Goal: Use online tool/utility: Use online tool/utility

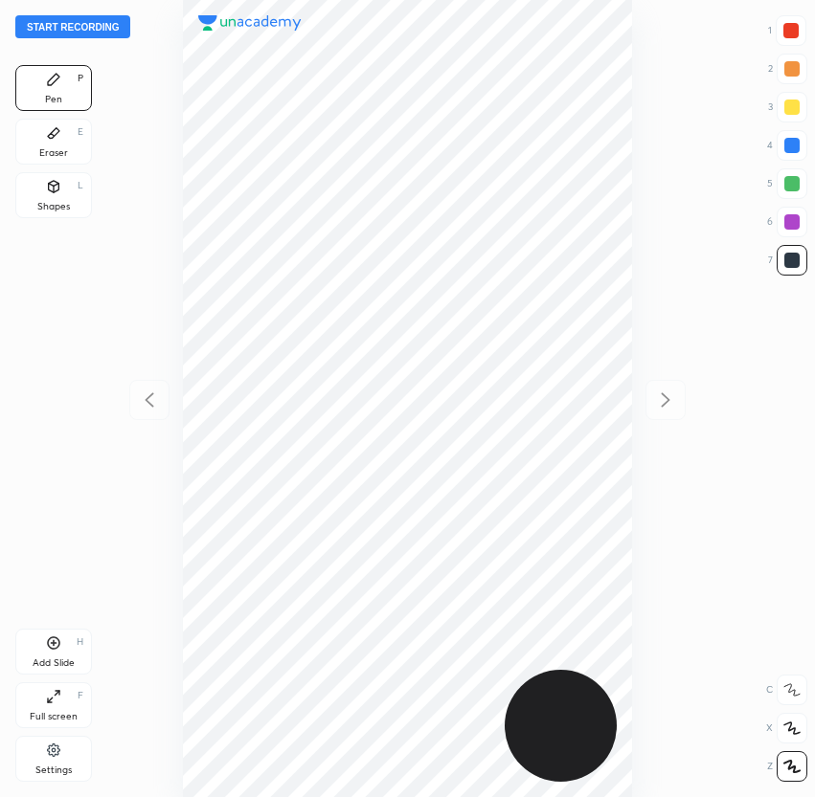
scroll to position [797, 508]
drag, startPoint x: 801, startPoint y: 154, endPoint x: 779, endPoint y: 159, distance: 22.5
click at [800, 153] on div at bounding box center [791, 145] width 31 height 31
click at [52, 155] on div "Eraser" at bounding box center [53, 153] width 29 height 10
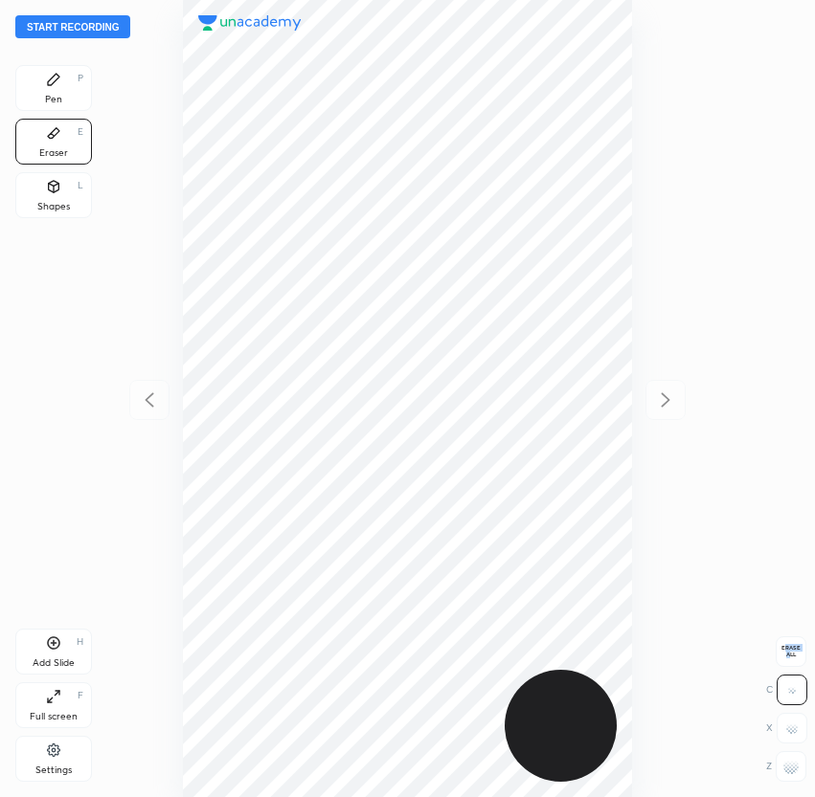
click at [786, 648] on span "Erase all" at bounding box center [790, 651] width 29 height 13
click at [51, 95] on div "Pen" at bounding box center [53, 100] width 17 height 10
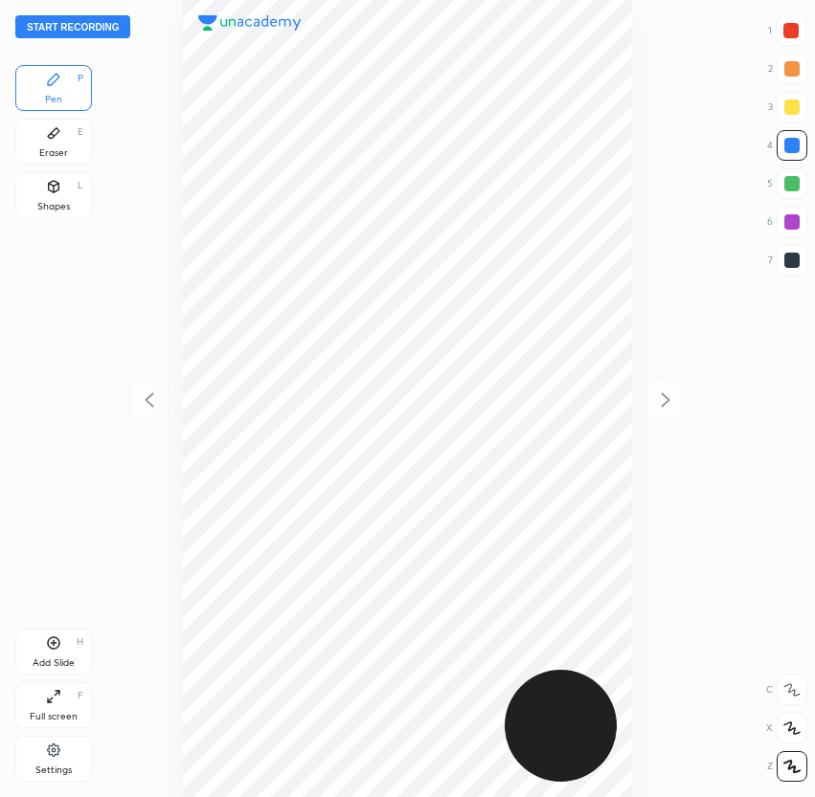
click at [89, 29] on button "Start recording" at bounding box center [72, 26] width 115 height 23
click at [90, 28] on button "End recording" at bounding box center [68, 26] width 106 height 23
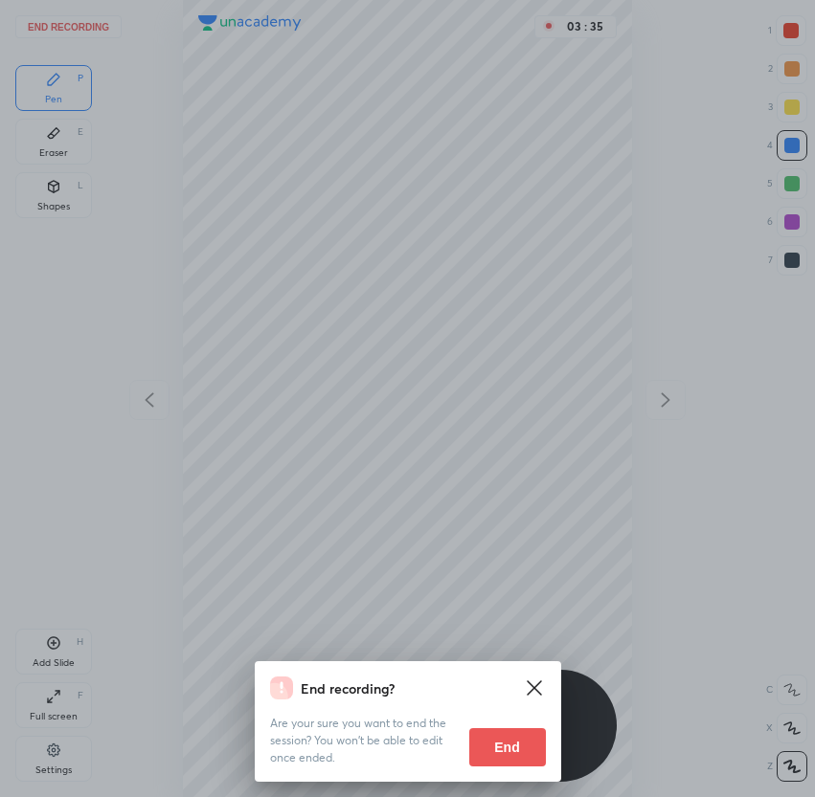
click at [510, 743] on button "End" at bounding box center [507, 747] width 77 height 38
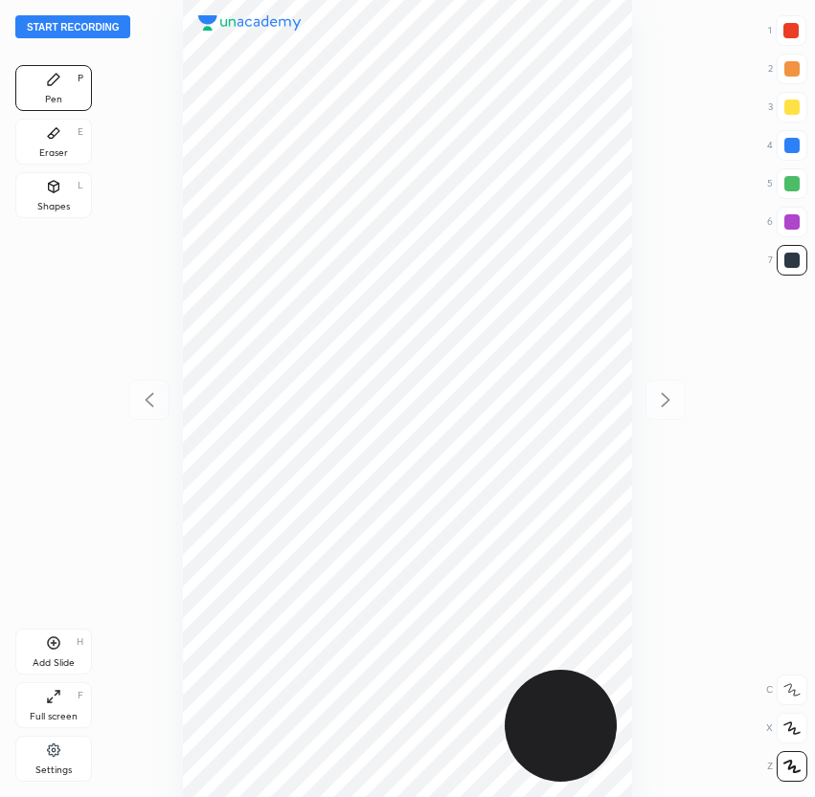
scroll to position [797, 508]
click at [77, 34] on button "Start recording" at bounding box center [72, 26] width 115 height 23
